Goal: Transaction & Acquisition: Download file/media

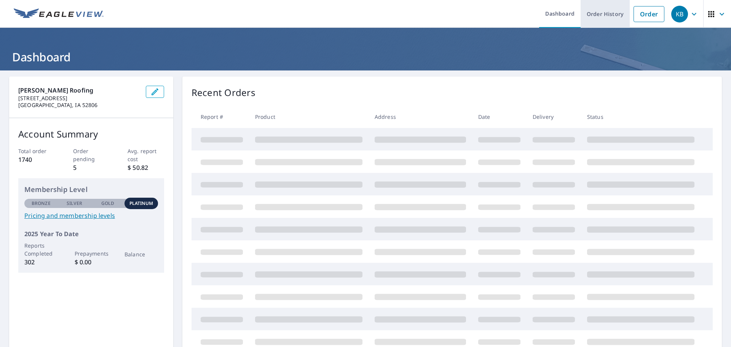
click at [592, 15] on link "Order History" at bounding box center [604, 14] width 49 height 28
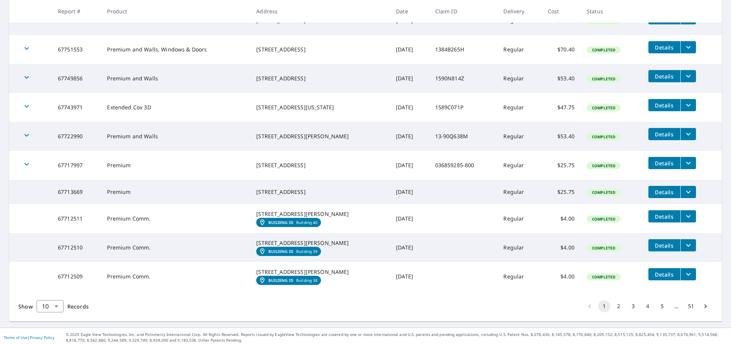
scroll to position [188, 0]
click at [648, 210] on button "Details" at bounding box center [664, 216] width 32 height 12
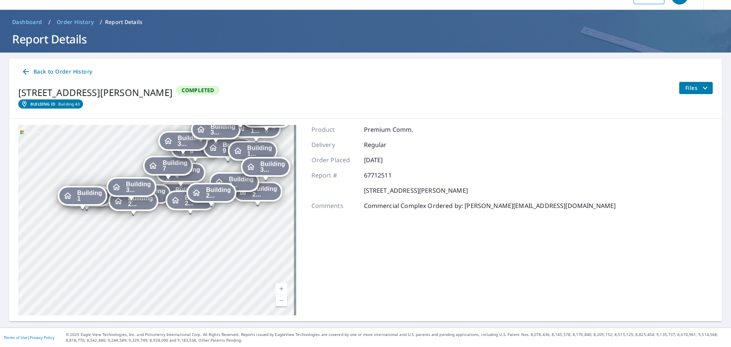
drag, startPoint x: 176, startPoint y: 160, endPoint x: 102, endPoint y: 151, distance: 74.0
click at [102, 151] on div "Building 2 5901 Elmore Avenue Davenport, IA 52807 Building 3 5901 Elmore Avenue…" at bounding box center [157, 220] width 278 height 190
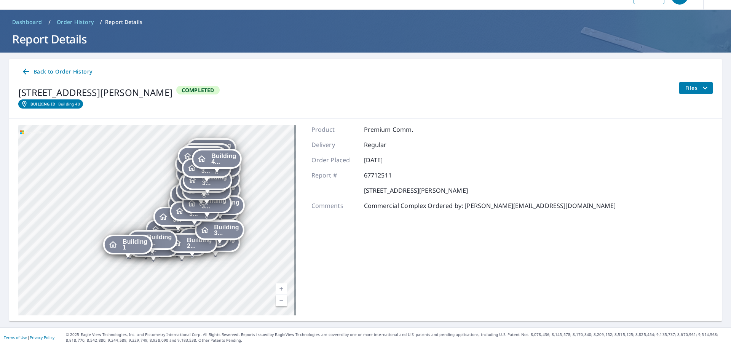
drag, startPoint x: 272, startPoint y: 182, endPoint x: 261, endPoint y: 242, distance: 61.1
click at [261, 242] on div "Building 2 5901 Elmore Avenue Davenport, IA 52807 Building 3 5901 Elmore Avenue…" at bounding box center [157, 220] width 278 height 190
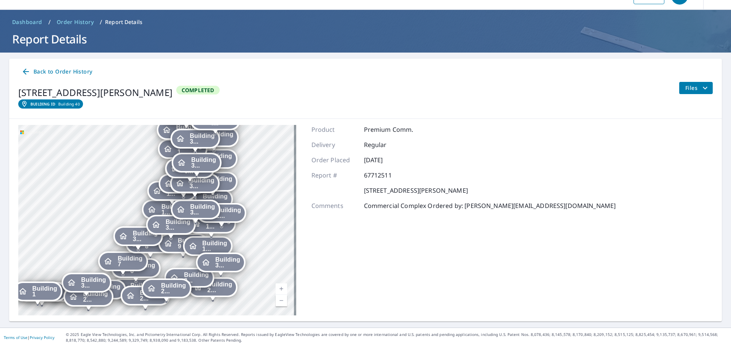
click at [214, 209] on span "Building 3..." at bounding box center [202, 209] width 25 height 11
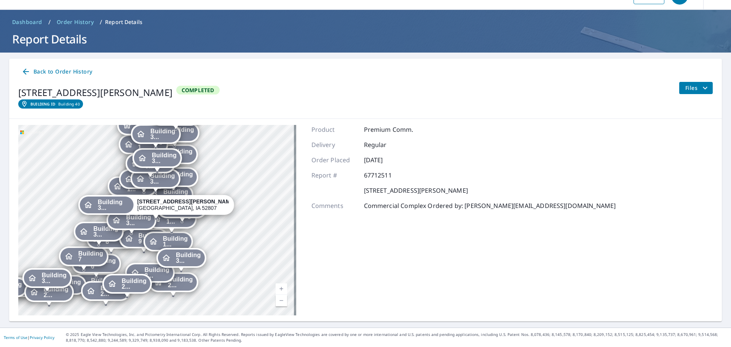
click at [130, 206] on span "Building 3..." at bounding box center [114, 204] width 32 height 11
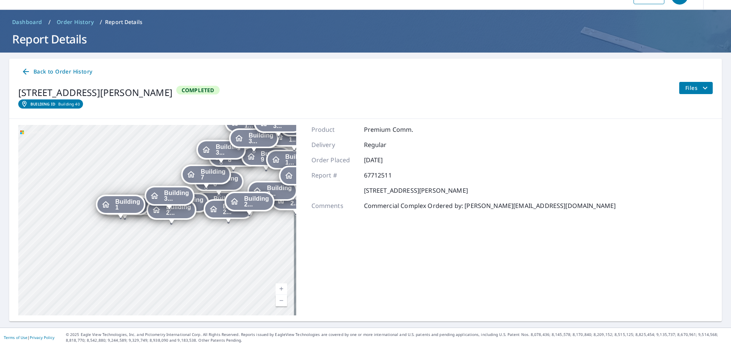
drag, startPoint x: 182, startPoint y: 223, endPoint x: 147, endPoint y: 222, distance: 35.4
click at [147, 222] on div "Building 2... 5901 Elmore Avenue Davenport, IA 52807" at bounding box center [170, 212] width 49 height 24
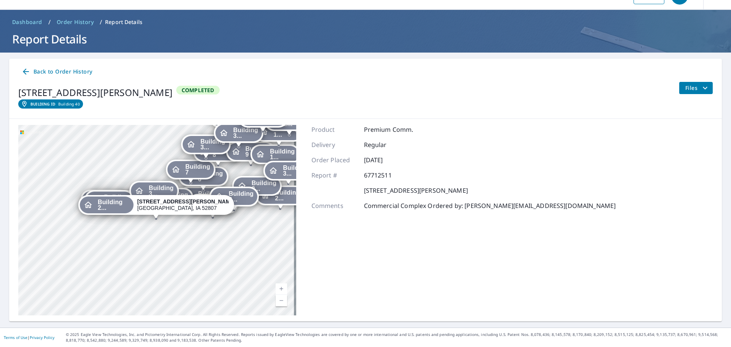
click at [693, 90] on span "Files" at bounding box center [697, 87] width 24 height 9
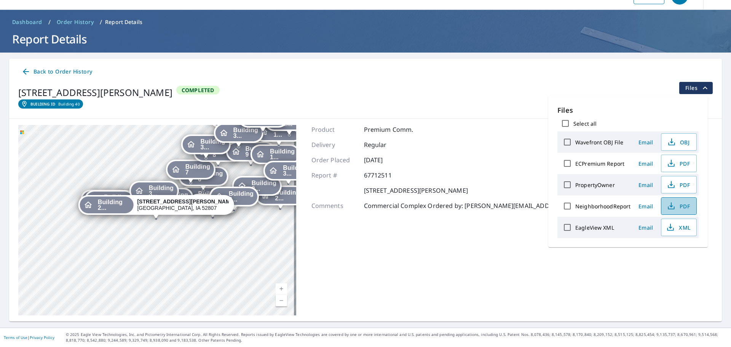
click at [672, 207] on icon "button" at bounding box center [670, 205] width 9 height 9
click at [60, 103] on link "Building ID Building 40" at bounding box center [50, 103] width 65 height 9
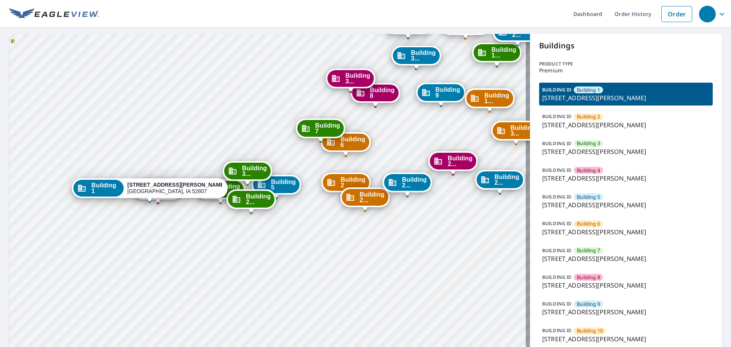
drag, startPoint x: 236, startPoint y: 268, endPoint x: 297, endPoint y: 157, distance: 126.7
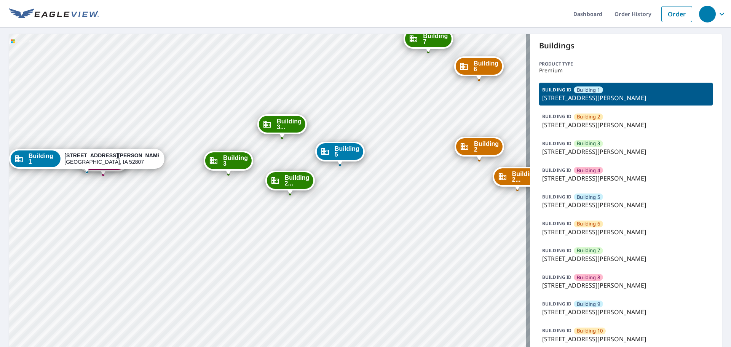
drag, startPoint x: 267, startPoint y: 228, endPoint x: 217, endPoint y: 200, distance: 56.9
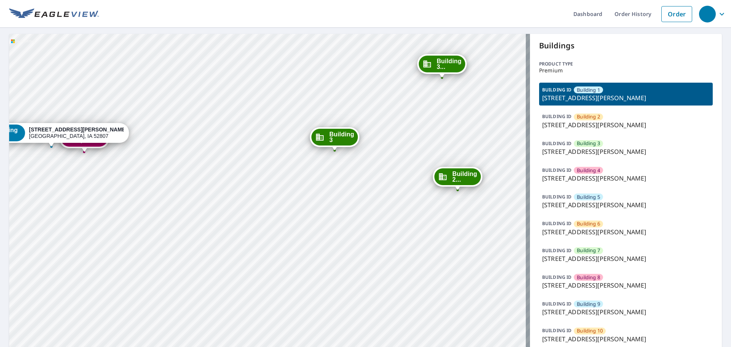
drag, startPoint x: 140, startPoint y: 169, endPoint x: 113, endPoint y: 163, distance: 27.9
click at [98, 146] on div "Building 4" at bounding box center [84, 138] width 46 height 17
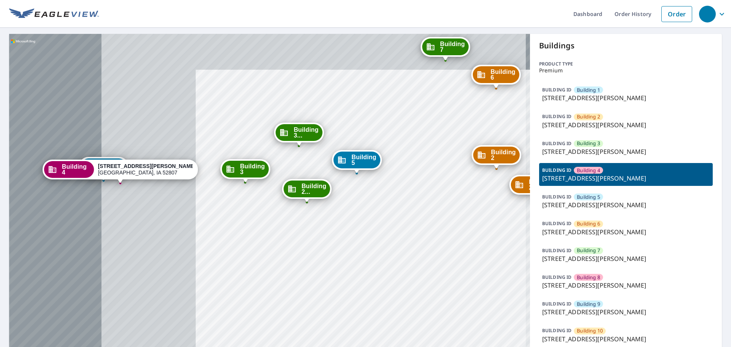
drag, startPoint x: 74, startPoint y: 171, endPoint x: 255, endPoint y: 206, distance: 183.7
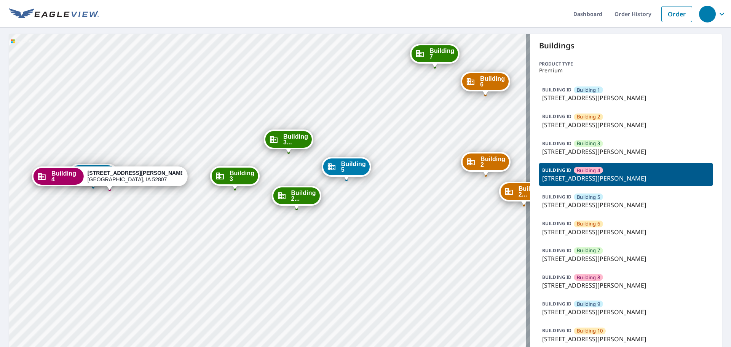
drag, startPoint x: 251, startPoint y: 218, endPoint x: 231, endPoint y: 219, distance: 19.8
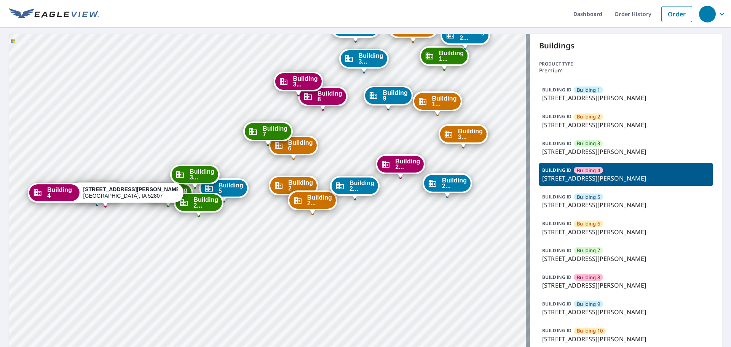
drag, startPoint x: 183, startPoint y: 175, endPoint x: 165, endPoint y: 232, distance: 59.8
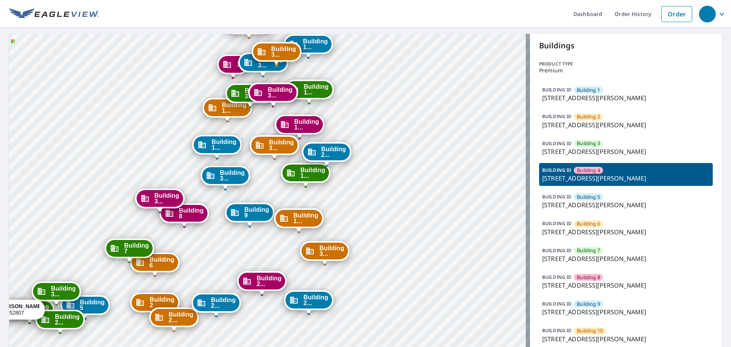
drag, startPoint x: 351, startPoint y: 135, endPoint x: 212, endPoint y: 251, distance: 181.2
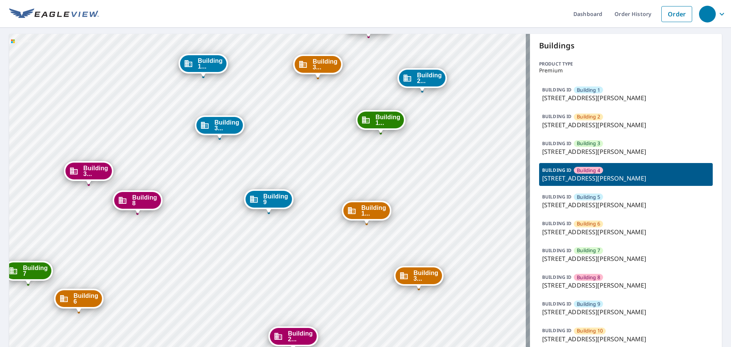
drag, startPoint x: 232, startPoint y: 252, endPoint x: 270, endPoint y: 230, distance: 43.6
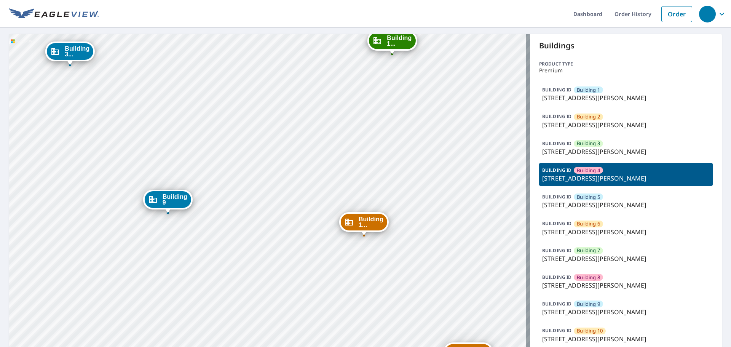
click at [374, 221] on span "Building 1..." at bounding box center [370, 221] width 25 height 11
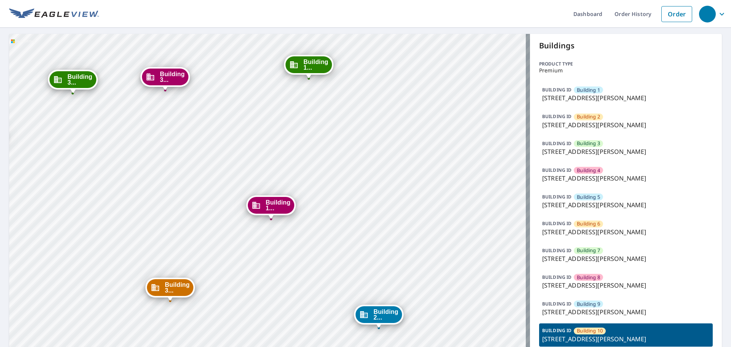
click at [279, 204] on span "Building 1..." at bounding box center [278, 204] width 25 height 11
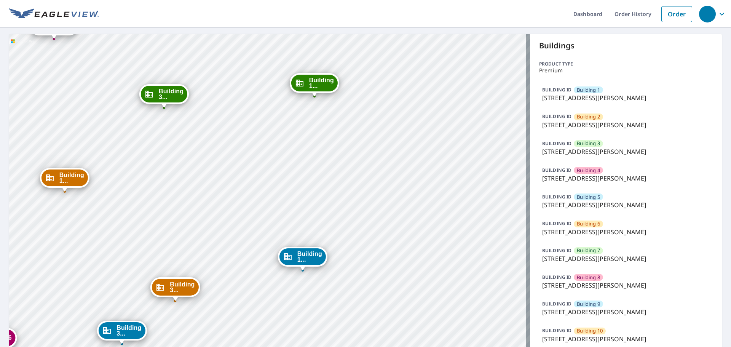
click at [308, 258] on span "Building 1..." at bounding box center [309, 256] width 25 height 11
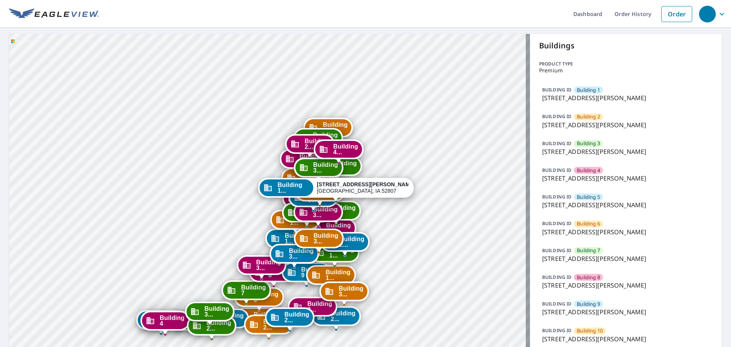
click at [582, 116] on span "Building 2" at bounding box center [587, 116] width 23 height 7
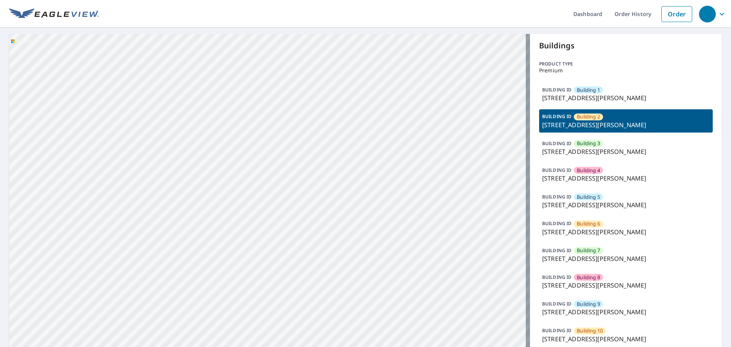
click at [584, 142] on span "Building 3" at bounding box center [587, 143] width 23 height 7
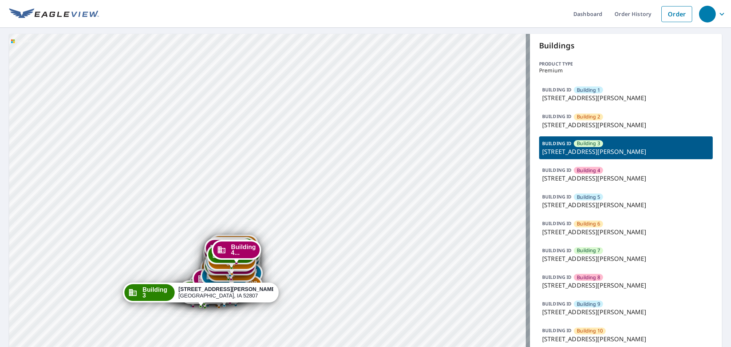
click at [586, 197] on span "Building 5" at bounding box center [587, 196] width 23 height 7
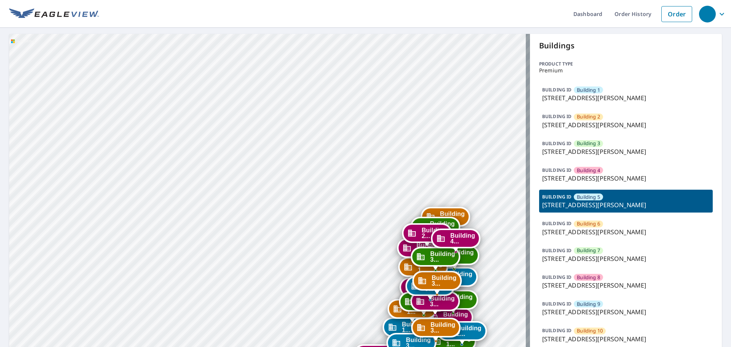
drag, startPoint x: 341, startPoint y: 293, endPoint x: 284, endPoint y: -46, distance: 343.8
click at [284, 0] on html "Dashboard Order History Order Building 1 5901 Elmore Ave Davenport, IA 52807 Bu…" at bounding box center [365, 173] width 731 height 347
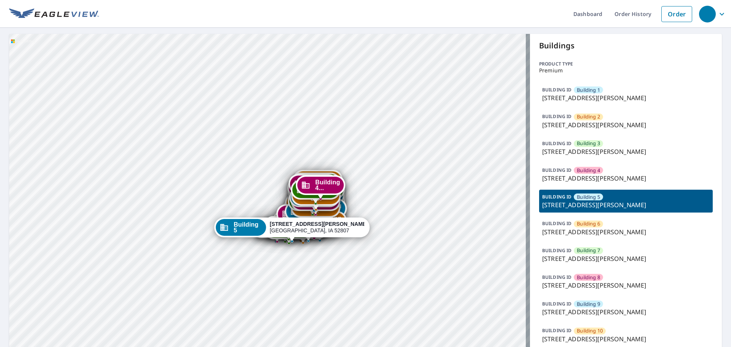
drag, startPoint x: 296, startPoint y: 169, endPoint x: 293, endPoint y: 153, distance: 16.1
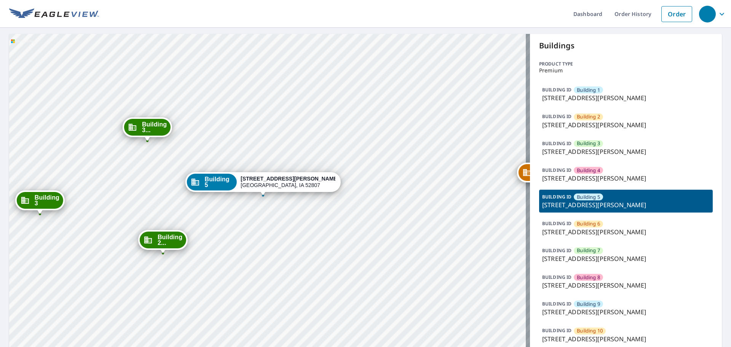
drag, startPoint x: 411, startPoint y: 144, endPoint x: 269, endPoint y: 214, distance: 158.1
click at [584, 91] on span "Building 1" at bounding box center [587, 89] width 23 height 7
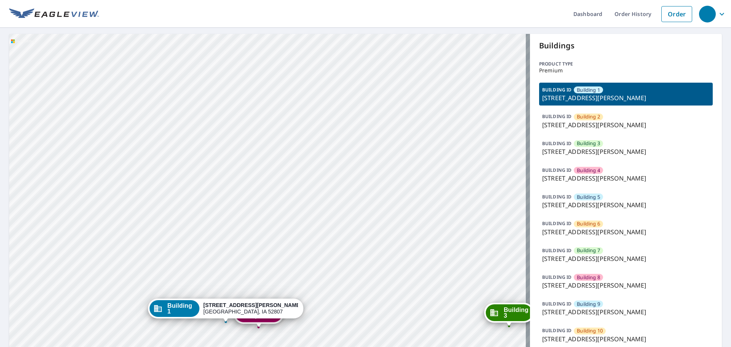
click at [589, 118] on span "Building 2" at bounding box center [587, 116] width 23 height 7
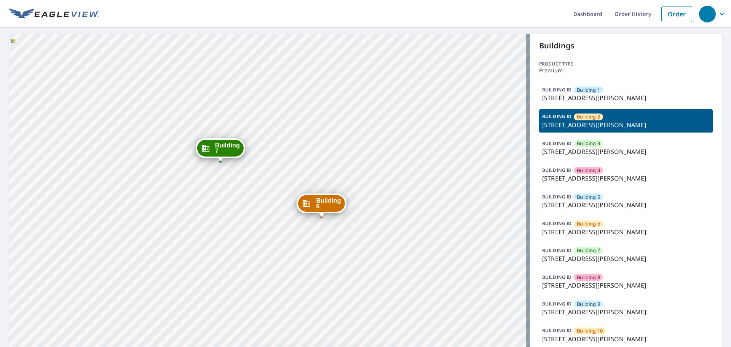
drag, startPoint x: 316, startPoint y: 89, endPoint x: 360, endPoint y: -45, distance: 140.9
click at [360, 0] on html "Dashboard Order History Order Building 1 5901 Elmore Ave Davenport, IA 52807 Bu…" at bounding box center [365, 173] width 731 height 347
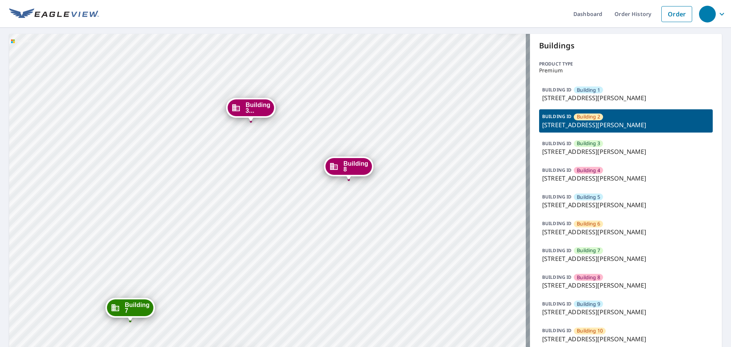
drag, startPoint x: 191, startPoint y: 261, endPoint x: 276, endPoint y: 54, distance: 224.0
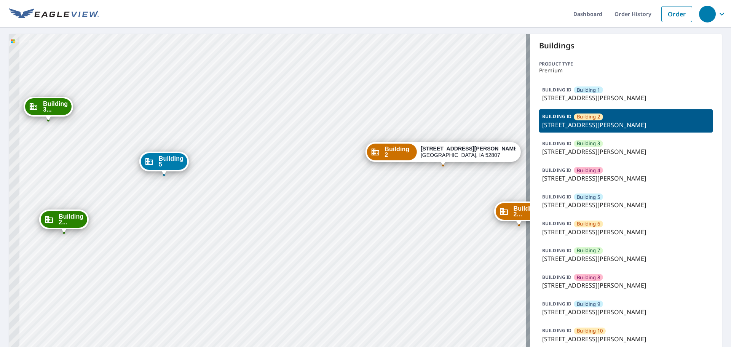
drag, startPoint x: 201, startPoint y: 250, endPoint x: 325, endPoint y: 86, distance: 205.6
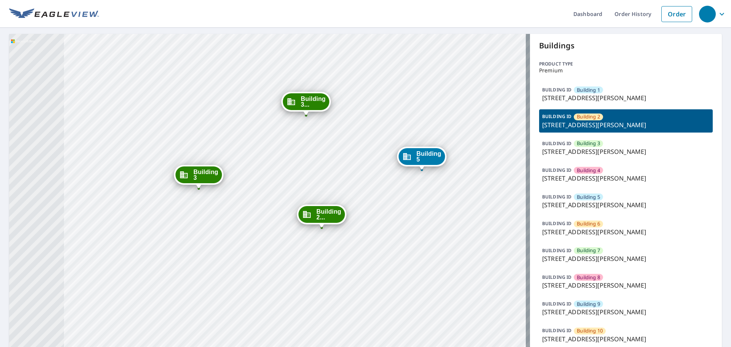
drag, startPoint x: 107, startPoint y: 188, endPoint x: 296, endPoint y: 174, distance: 189.3
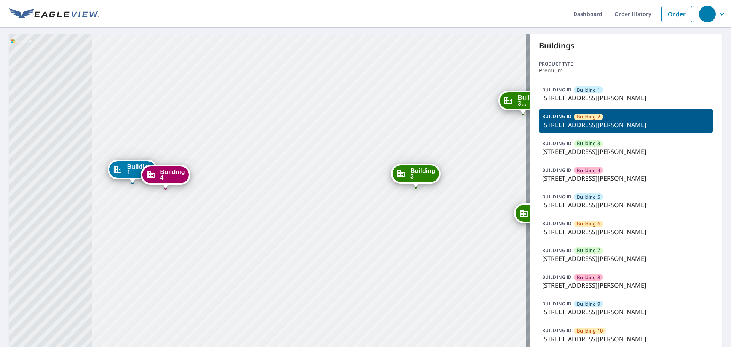
drag, startPoint x: 126, startPoint y: 206, endPoint x: 323, endPoint y: 206, distance: 197.1
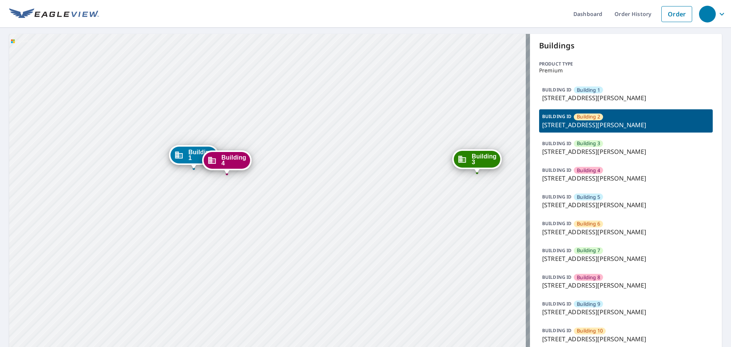
drag, startPoint x: 185, startPoint y: 217, endPoint x: 246, endPoint y: 202, distance: 62.9
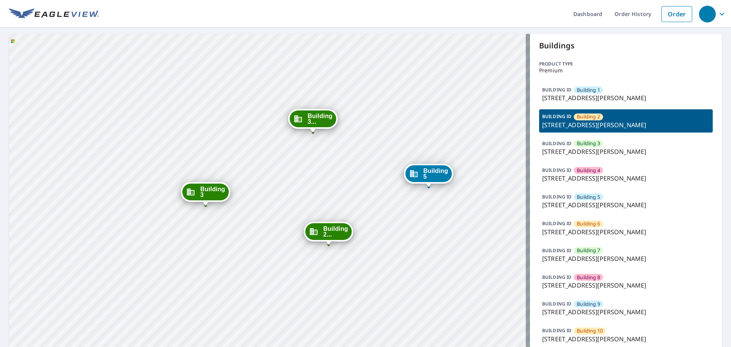
drag, startPoint x: 257, startPoint y: 199, endPoint x: 60, endPoint y: 221, distance: 198.3
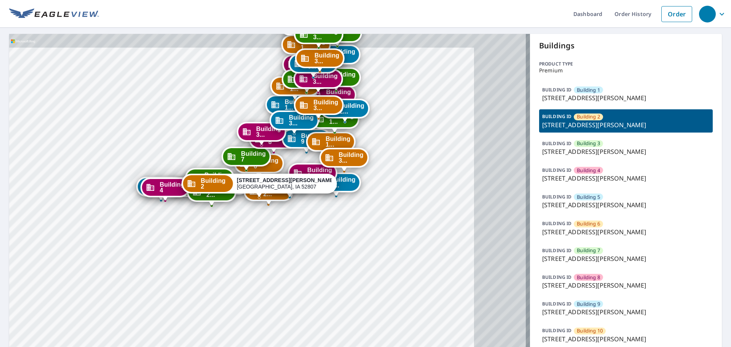
drag, startPoint x: 439, startPoint y: 191, endPoint x: 254, endPoint y: 217, distance: 187.5
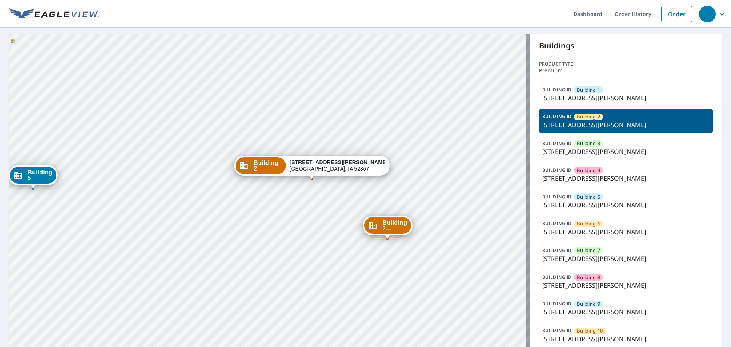
drag, startPoint x: 257, startPoint y: 48, endPoint x: 255, endPoint y: 34, distance: 13.9
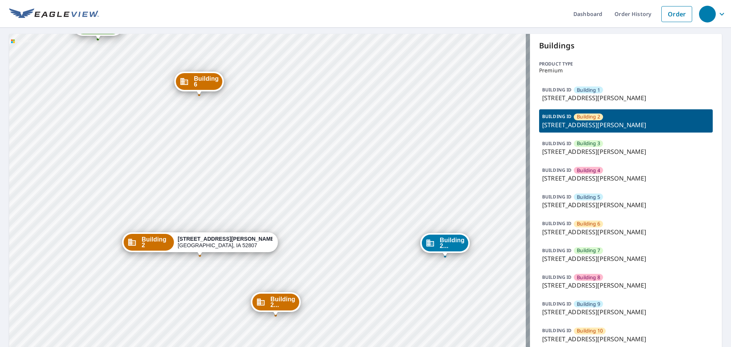
drag, startPoint x: 394, startPoint y: 132, endPoint x: 275, endPoint y: 208, distance: 140.9
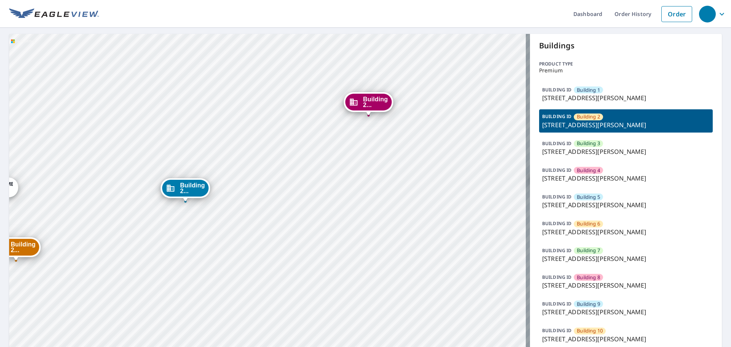
click at [210, 181] on div "Building 2... 5901 Elmore Avenue Davenport, IA 52807" at bounding box center [185, 190] width 49 height 24
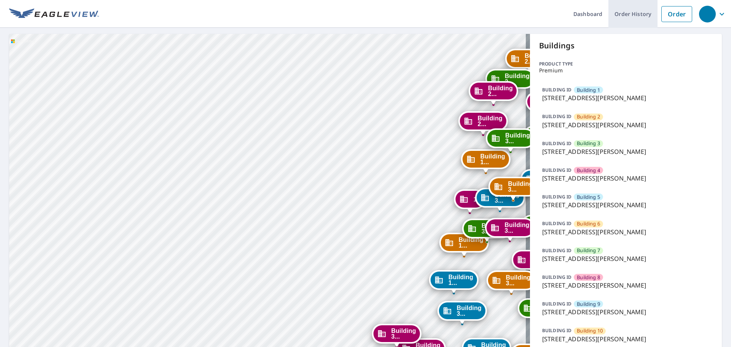
click at [641, 14] on link "Order History" at bounding box center [632, 14] width 49 height 28
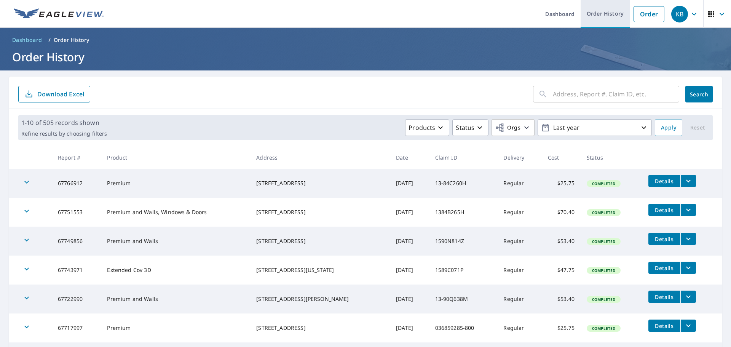
click at [605, 14] on link "Order History" at bounding box center [604, 14] width 49 height 28
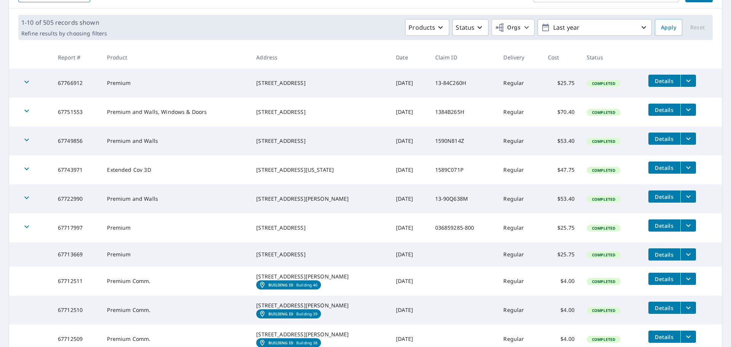
scroll to position [188, 0]
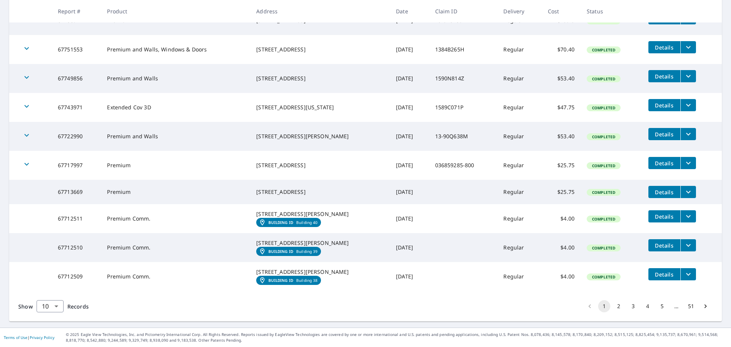
click at [683, 240] on icon "filesDropdownBtn-67712510" at bounding box center [687, 244] width 9 height 9
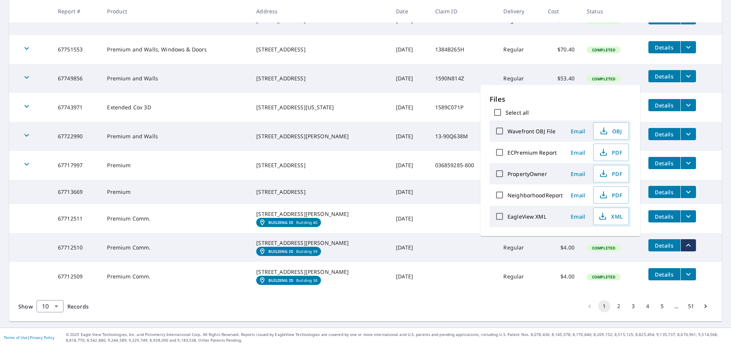
click at [312, 218] on link "Building ID Building 40" at bounding box center [288, 222] width 64 height 9
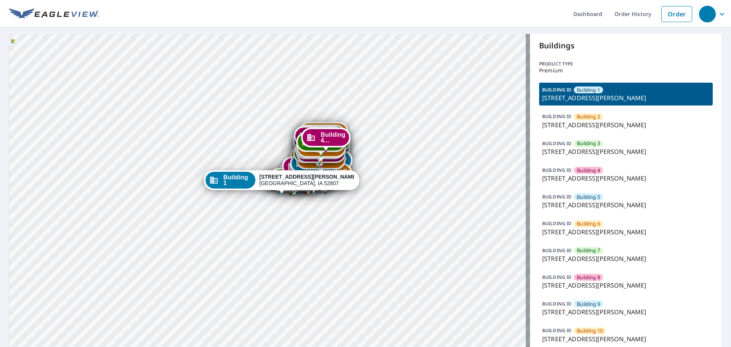
drag, startPoint x: 193, startPoint y: 268, endPoint x: 192, endPoint y: 175, distance: 93.2
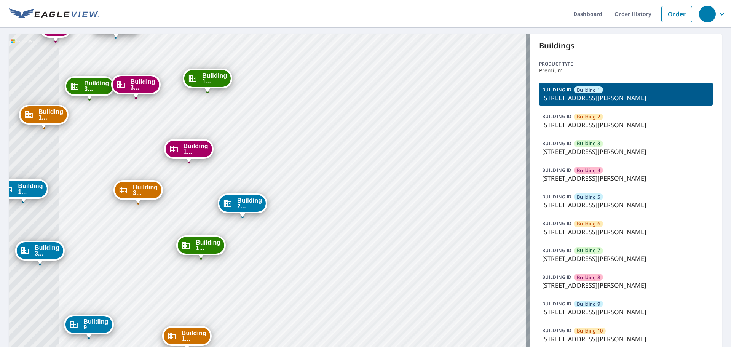
drag, startPoint x: 364, startPoint y: 208, endPoint x: 424, endPoint y: 221, distance: 61.7
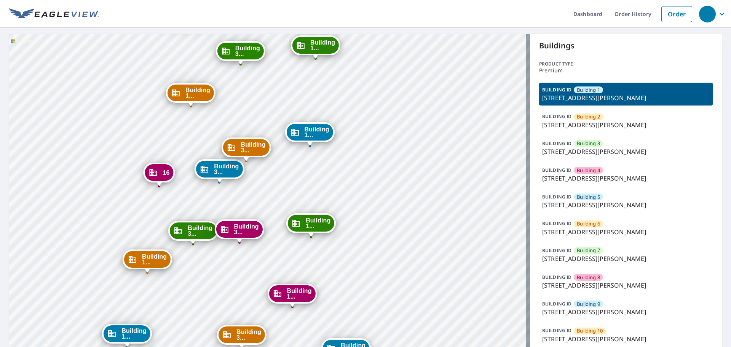
drag, startPoint x: 351, startPoint y: 200, endPoint x: 350, endPoint y: 267, distance: 67.0
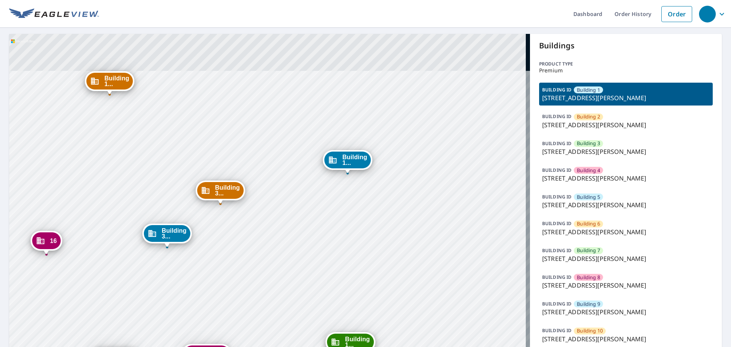
drag, startPoint x: 313, startPoint y: 118, endPoint x: 385, endPoint y: 269, distance: 167.6
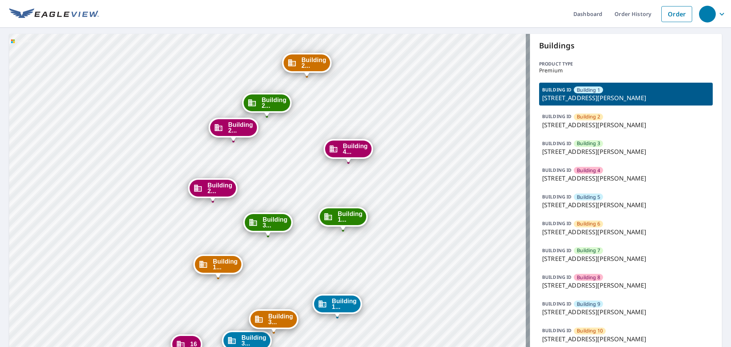
drag, startPoint x: 319, startPoint y: 147, endPoint x: 334, endPoint y: 254, distance: 108.0
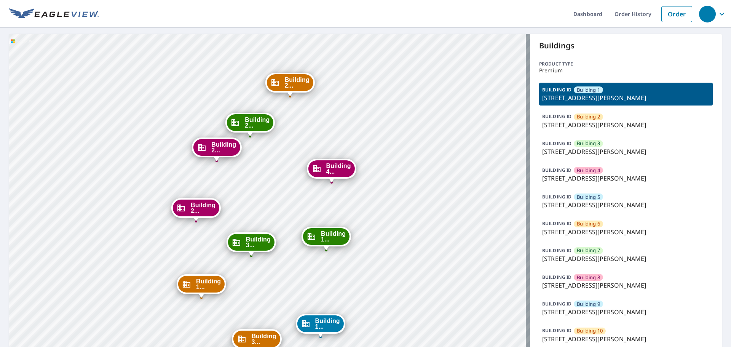
drag, startPoint x: 357, startPoint y: 228, endPoint x: 376, endPoint y: 281, distance: 56.6
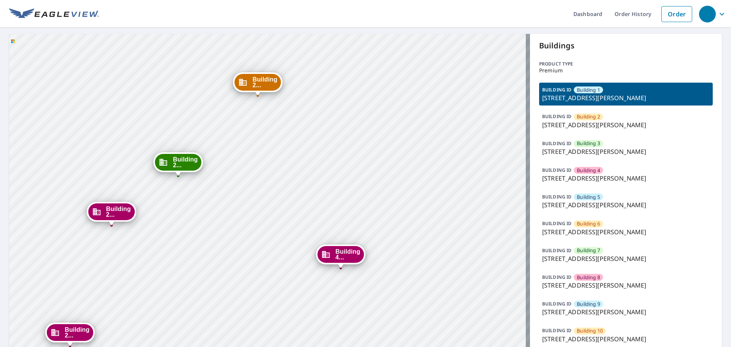
drag, startPoint x: 328, startPoint y: 213, endPoint x: 365, endPoint y: 325, distance: 117.8
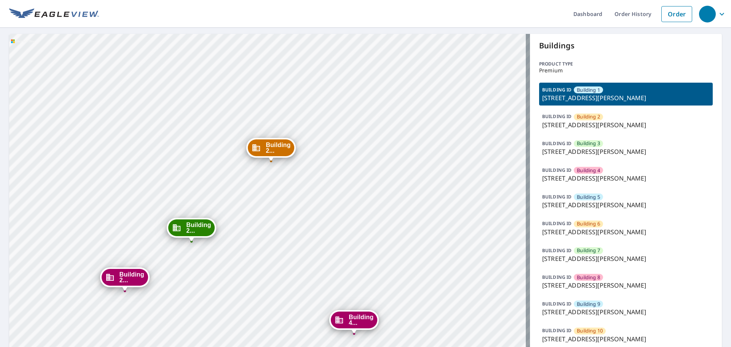
drag, startPoint x: 361, startPoint y: 174, endPoint x: 374, endPoint y: 240, distance: 66.8
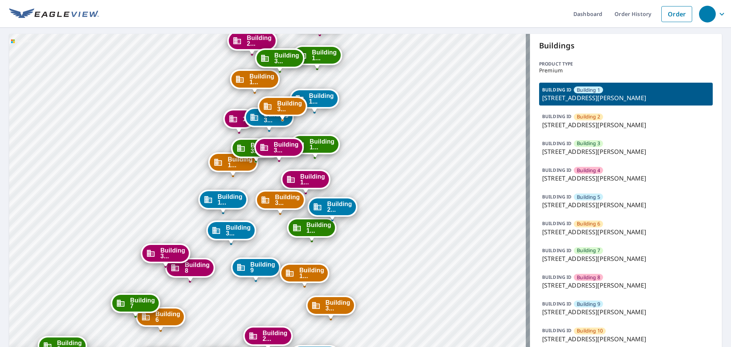
drag, startPoint x: 360, startPoint y: 116, endPoint x: 359, endPoint y: -34, distance: 150.7
click at [359, 0] on html "Dashboard Order History Order Building 2 5901 Elmore Avenue Davenport, IA 52807…" at bounding box center [365, 173] width 731 height 347
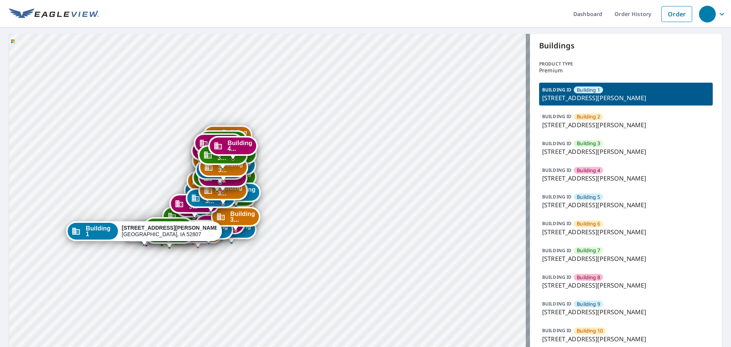
drag, startPoint x: 427, startPoint y: 272, endPoint x: 270, endPoint y: 203, distance: 171.1
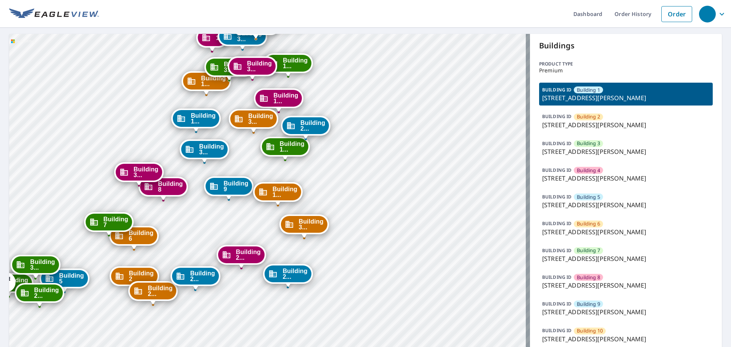
drag, startPoint x: 280, startPoint y: 229, endPoint x: 360, endPoint y: 117, distance: 138.1
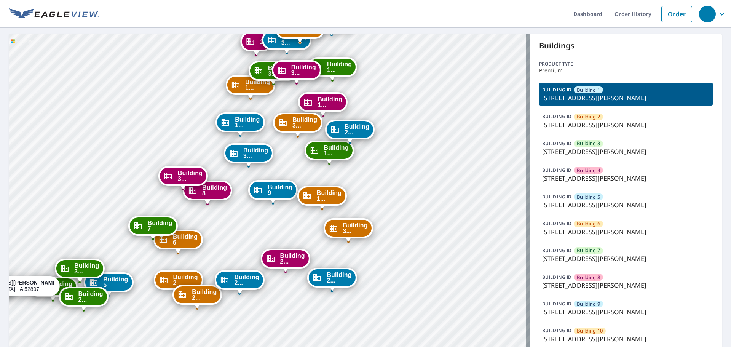
drag, startPoint x: 342, startPoint y: 140, endPoint x: 387, endPoint y: 143, distance: 44.3
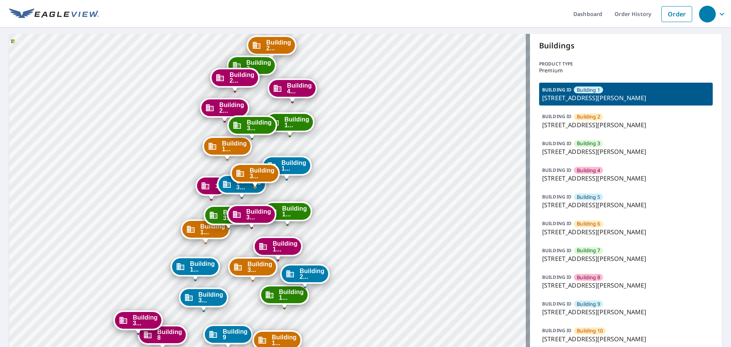
drag, startPoint x: 340, startPoint y: 173, endPoint x: 374, endPoint y: 288, distance: 120.5
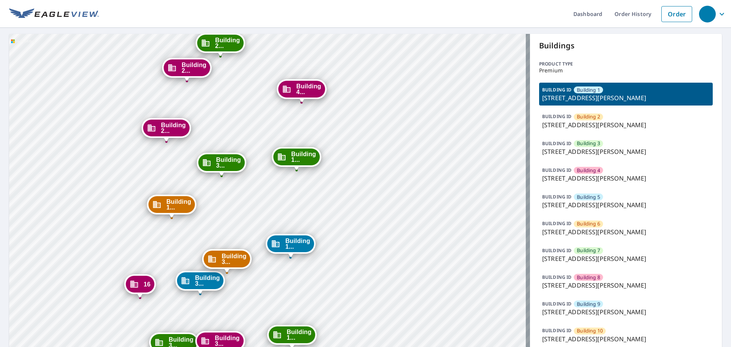
drag, startPoint x: 315, startPoint y: 169, endPoint x: 370, endPoint y: 290, distance: 132.0
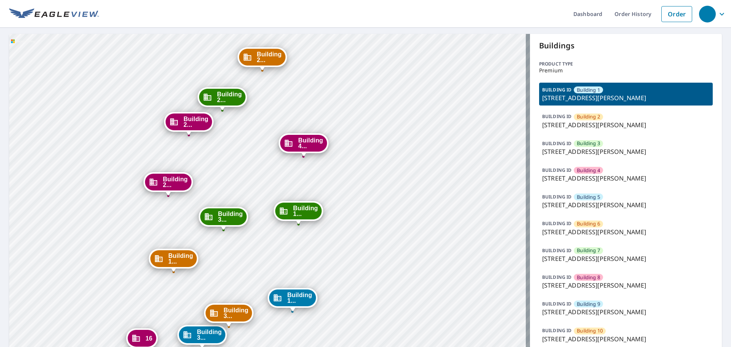
drag, startPoint x: 373, startPoint y: 264, endPoint x: 503, endPoint y: 256, distance: 130.0
click at [717, 16] on icon "button" at bounding box center [721, 14] width 9 height 9
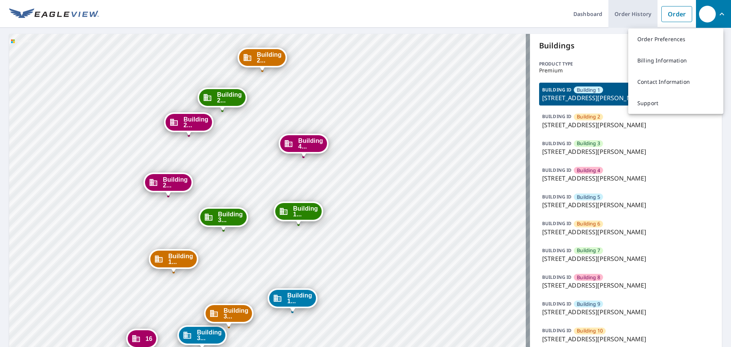
click at [636, 16] on link "Order History" at bounding box center [632, 14] width 49 height 28
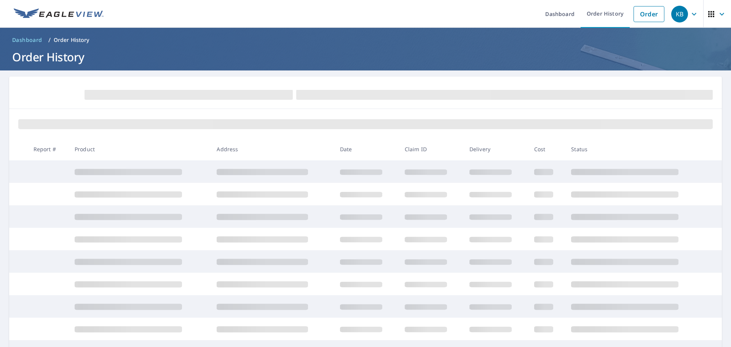
scroll to position [94, 0]
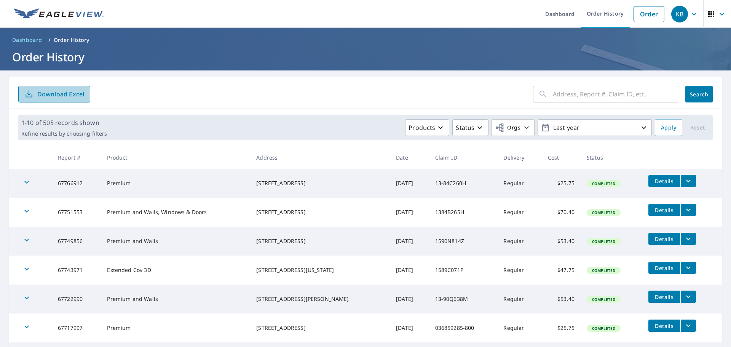
click at [70, 100] on button "Download Excel" at bounding box center [54, 94] width 72 height 17
